Goal: Go to known website: Go to known website

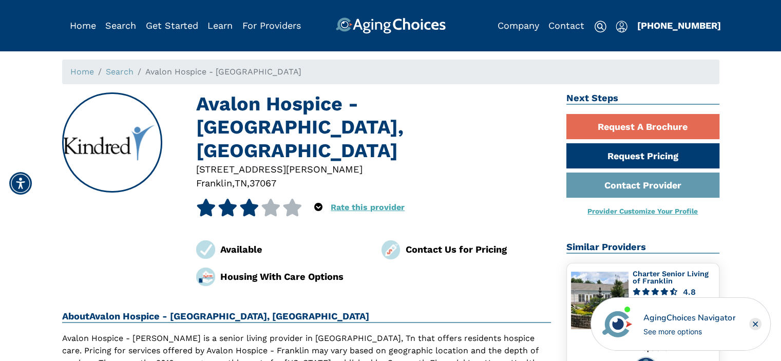
click at [370, 28] on img at bounding box center [390, 25] width 110 height 16
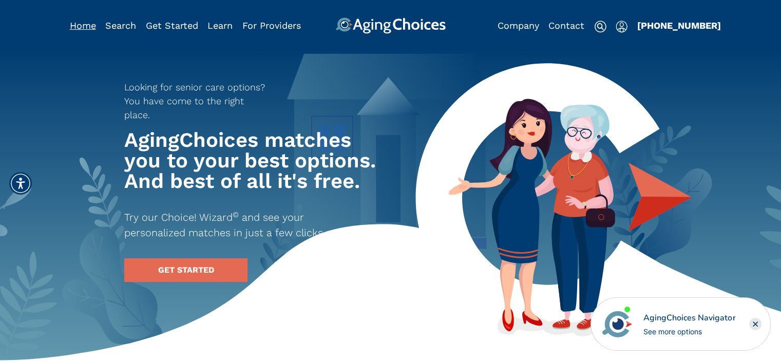
click at [89, 24] on link "Home" at bounding box center [83, 25] width 26 height 11
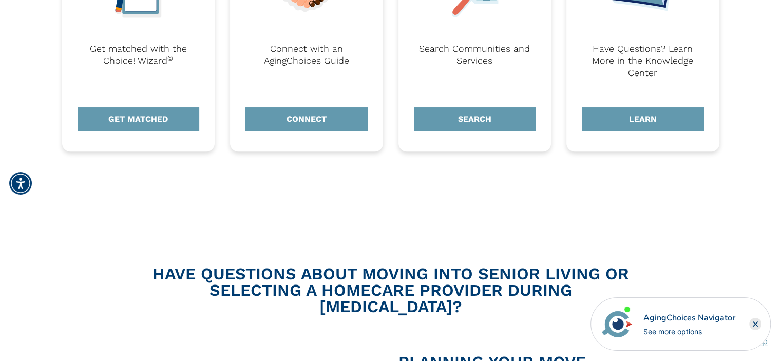
scroll to position [462, 0]
